Goal: Navigation & Orientation: Find specific page/section

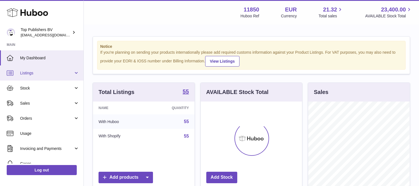
scroll to position [87, 101]
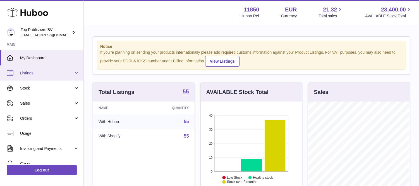
click at [37, 73] on span "Listings" at bounding box center [46, 72] width 53 height 5
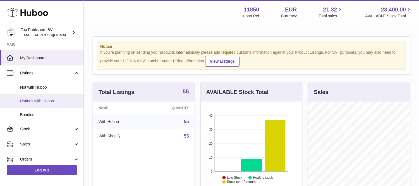
click at [39, 103] on span "Listings with Huboo" at bounding box center [49, 100] width 59 height 5
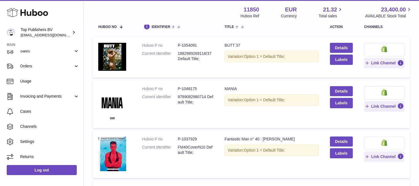
scroll to position [94, 0]
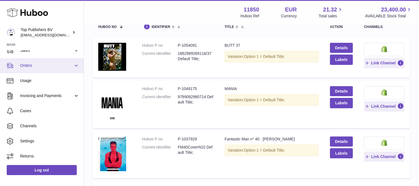
click at [74, 65] on link "Orders" at bounding box center [42, 65] width 84 height 15
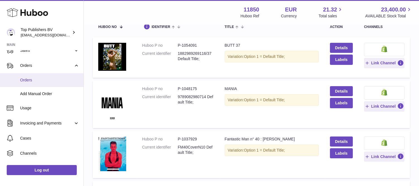
click at [32, 81] on span "Orders" at bounding box center [49, 79] width 59 height 5
